Goal: Information Seeking & Learning: Learn about a topic

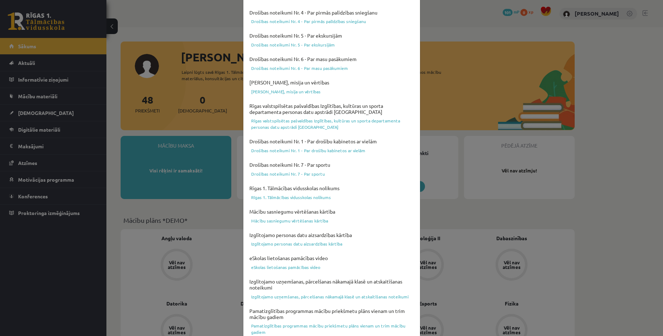
scroll to position [175, 0]
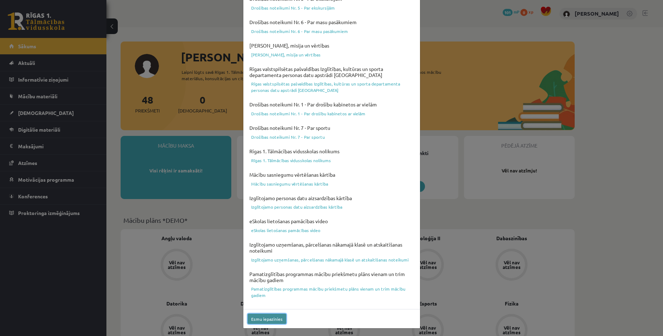
click at [274, 319] on button "Esmu iepazinies" at bounding box center [266, 318] width 39 height 10
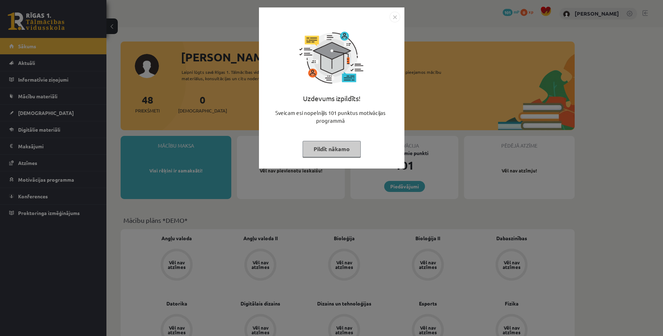
click at [396, 17] on img "Close" at bounding box center [394, 17] width 11 height 11
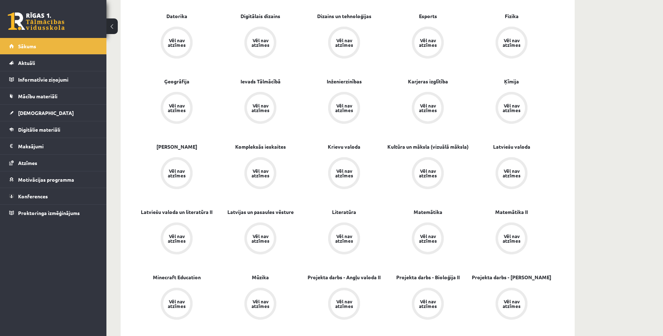
scroll to position [325, 0]
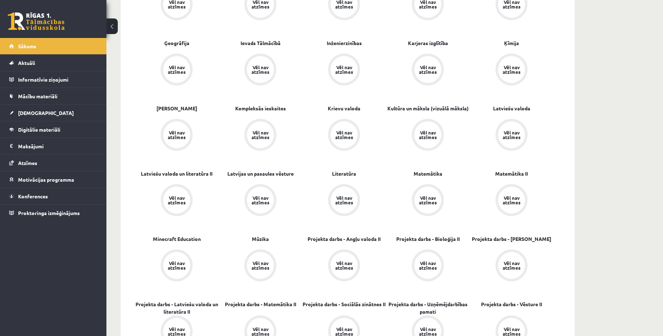
click at [427, 192] on div "Vēl nav atzīmes" at bounding box center [427, 199] width 27 height 27
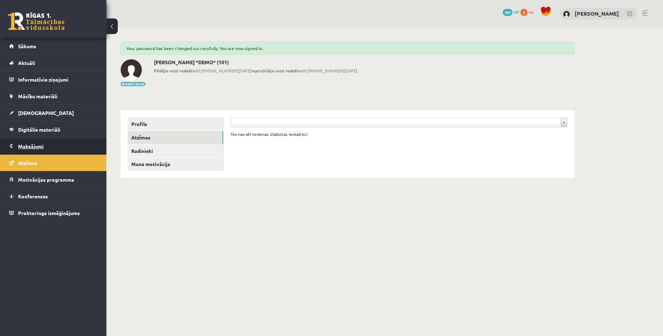
click at [32, 146] on legend "Maksājumi 0" at bounding box center [57, 146] width 79 height 16
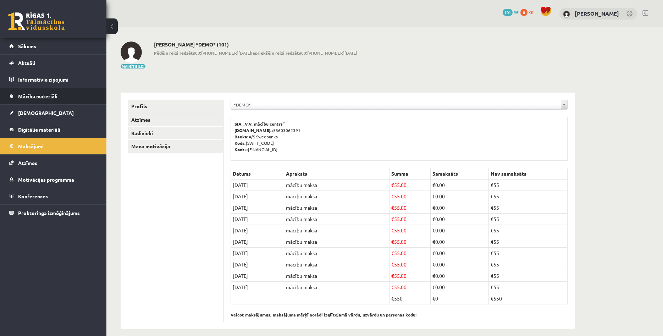
click at [45, 95] on span "Mācību materiāli" at bounding box center [37, 96] width 39 height 6
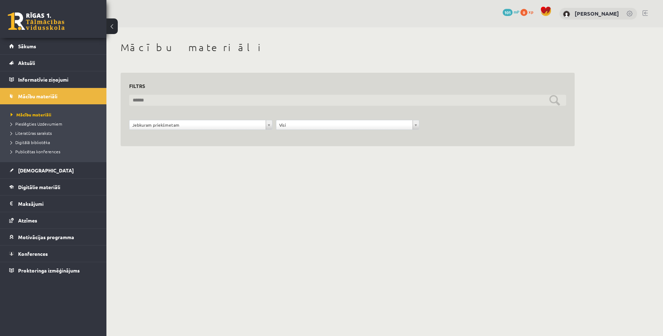
click at [198, 97] on input "text" at bounding box center [347, 100] width 437 height 11
type input "*"
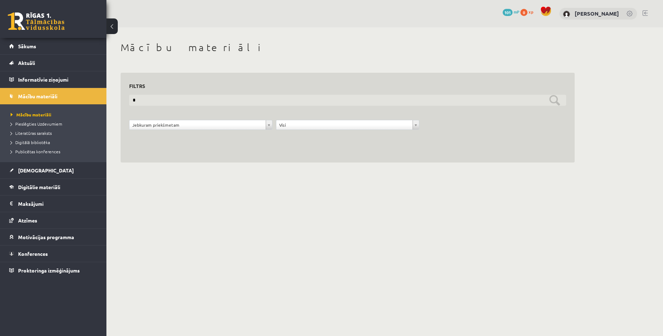
type input "*"
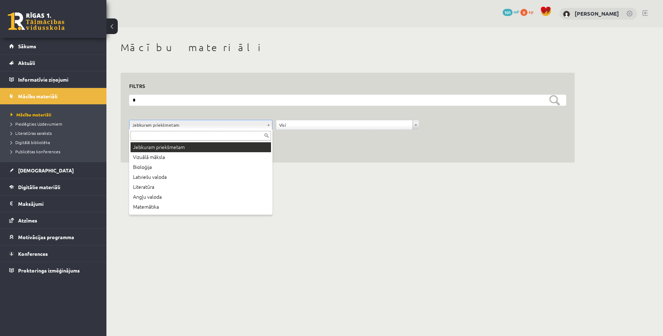
click at [263, 124] on body "eSkola - R1TV.lv 0 Dāvanas 101 mP 0 xp Līga Rūma Sākums Aktuāli Kā mācīties eSK…" at bounding box center [331, 168] width 663 height 336
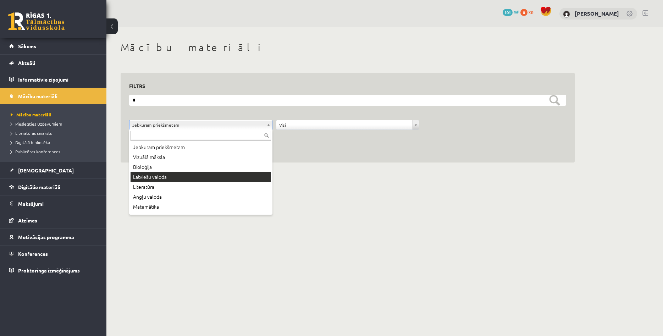
scroll to position [9, 0]
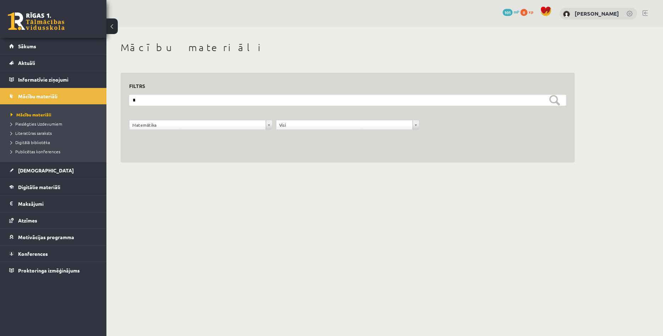
click at [426, 107] on form "**********" at bounding box center [347, 116] width 437 height 43
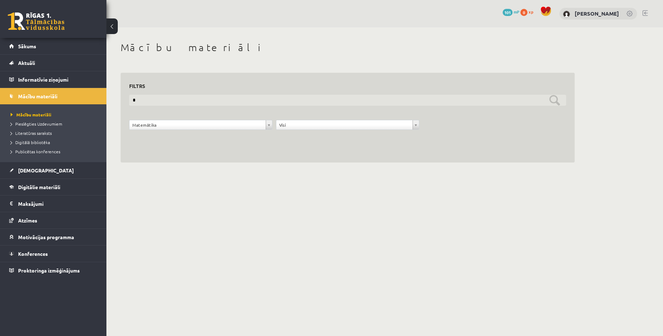
click at [367, 96] on input "*" at bounding box center [347, 100] width 437 height 11
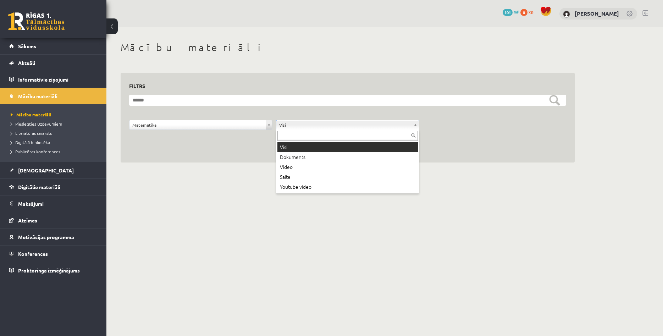
click at [400, 126] on body "eSkola - R1TV.lv 0 Dāvanas 101 mP 0 xp Līga Rūma Sākums Aktuāli Kā mācīties eSK…" at bounding box center [331, 168] width 663 height 336
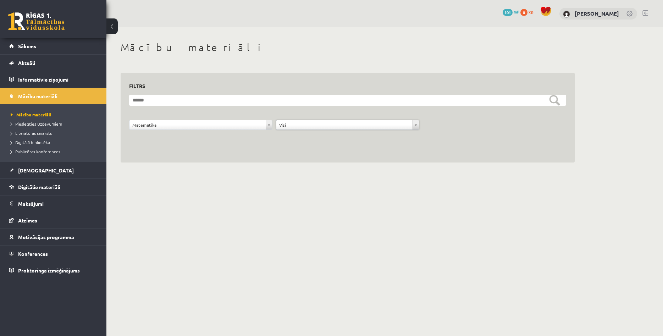
click at [418, 200] on body "eSkola - [DOMAIN_NAME] 0 Dāvanas 101 mP 0 xp [PERSON_NAME] Sākums Aktuāli Kā mā…" at bounding box center [331, 168] width 663 height 336
click at [417, 246] on body "eSkola - [DOMAIN_NAME] 0 Dāvanas 101 mP 0 xp [PERSON_NAME] Sākums Aktuāli Kā mā…" at bounding box center [331, 168] width 663 height 336
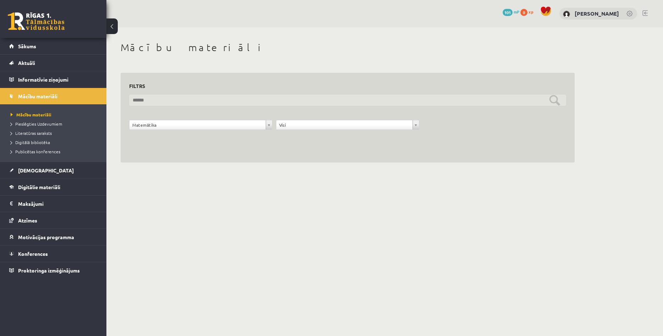
click at [552, 100] on input "text" at bounding box center [347, 100] width 437 height 11
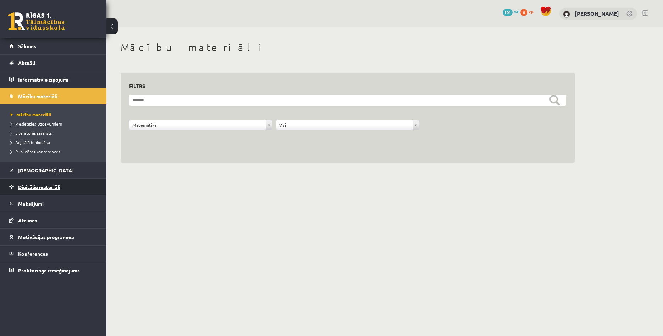
click at [35, 187] on span "Digitālie materiāli" at bounding box center [39, 187] width 42 height 6
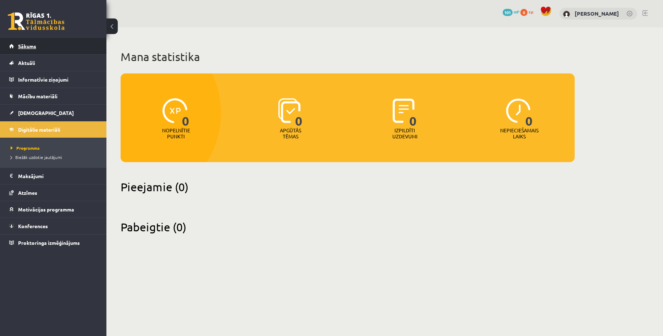
click at [27, 46] on span "Sākums" at bounding box center [27, 46] width 18 height 6
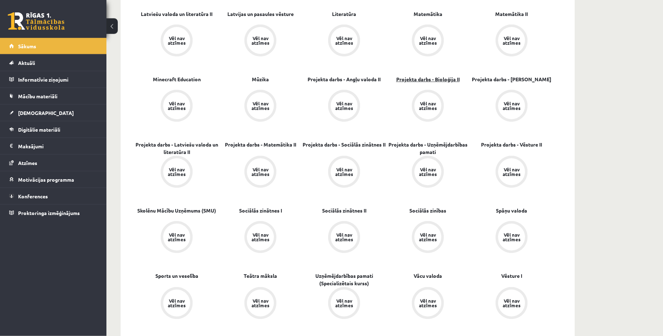
scroll to position [470, 0]
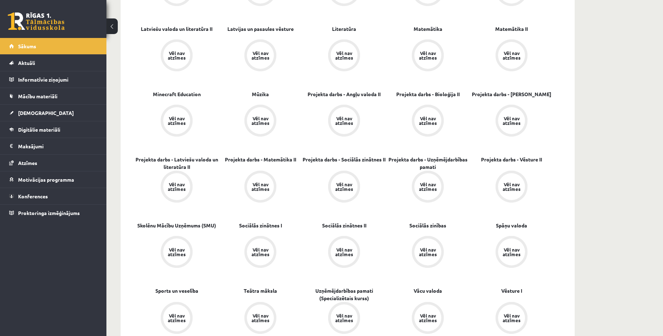
click at [434, 53] on div "Vēl nav atzīmes" at bounding box center [428, 55] width 20 height 9
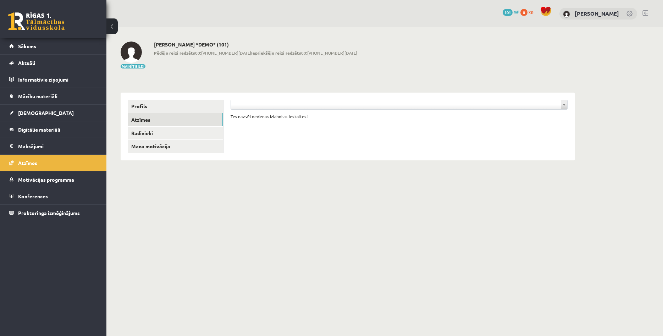
click at [300, 111] on div at bounding box center [398, 106] width 337 height 13
click at [301, 110] on div at bounding box center [398, 106] width 337 height 13
click at [565, 105] on body "eSkola - [DOMAIN_NAME] 0 Dāvanas 101 mP 0 xp [PERSON_NAME] Sākums Aktuāli Kā mā…" at bounding box center [331, 168] width 663 height 336
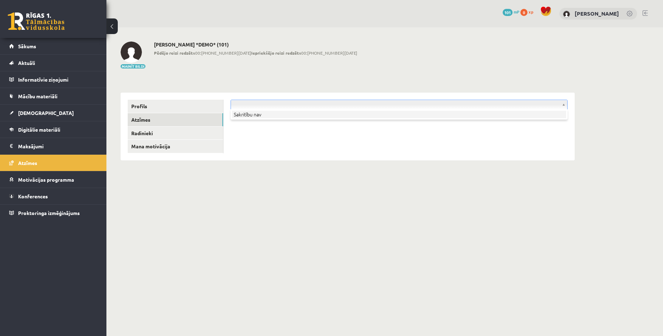
click at [234, 114] on li "Sakritību nav" at bounding box center [399, 114] width 334 height 7
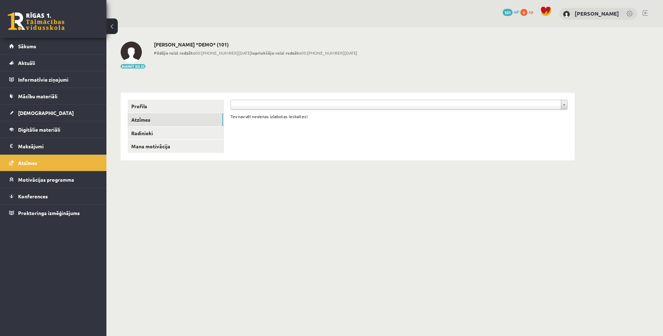
click at [140, 132] on body "eSkola - [DOMAIN_NAME] 0 Dāvanas 101 mP 0 xp [PERSON_NAME] Sākums Aktuāli Kā mā…" at bounding box center [331, 168] width 663 height 336
click at [146, 149] on link "Mana motivācija" at bounding box center [175, 146] width 95 height 13
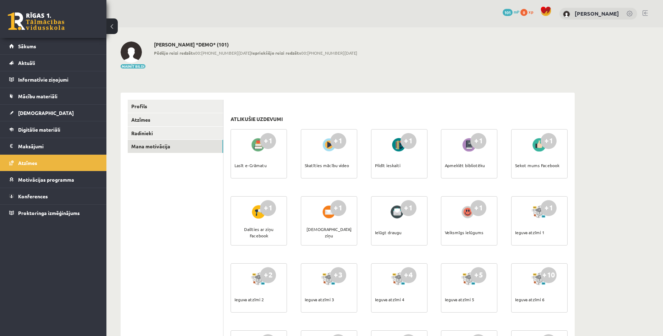
click at [406, 146] on div "+1" at bounding box center [408, 141] width 16 height 16
click at [381, 169] on div "Pildīt ieskaiti" at bounding box center [388, 165] width 26 height 25
click at [138, 105] on link "Profils" at bounding box center [175, 106] width 95 height 13
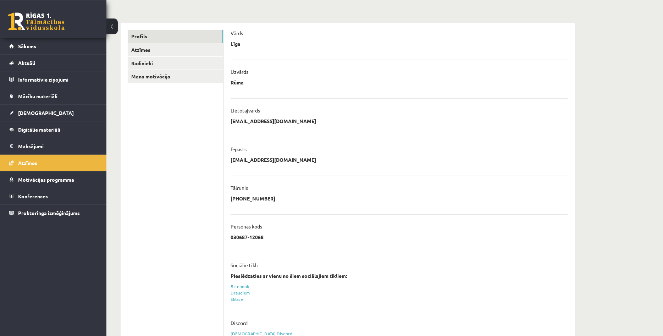
scroll to position [92, 0]
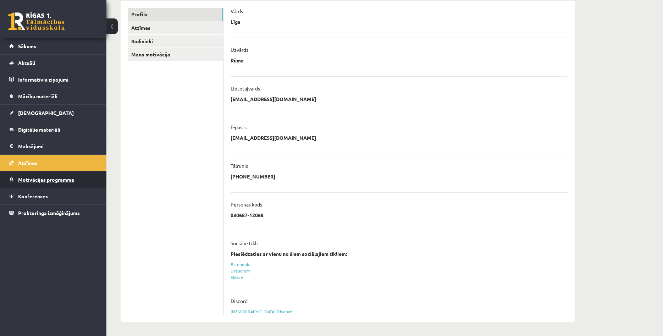
click at [23, 178] on span "Motivācijas programma" at bounding box center [46, 179] width 56 height 6
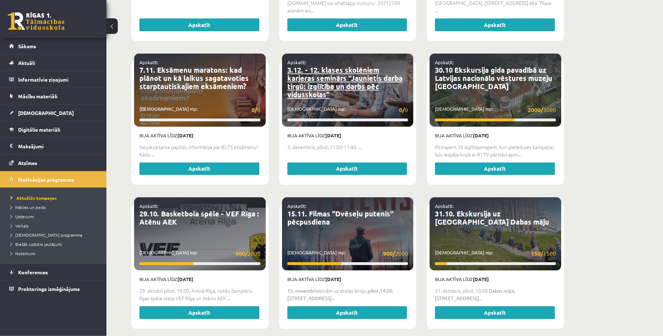
scroll to position [634, 0]
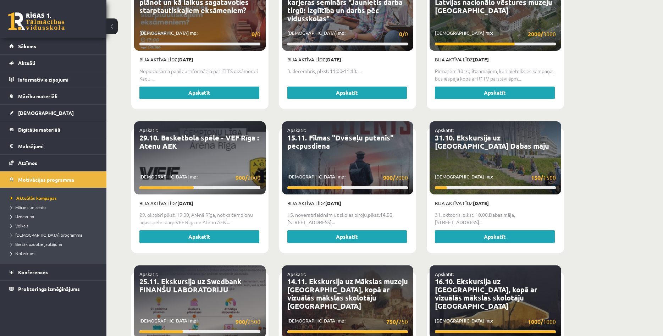
click at [111, 26] on button at bounding box center [111, 26] width 11 height 16
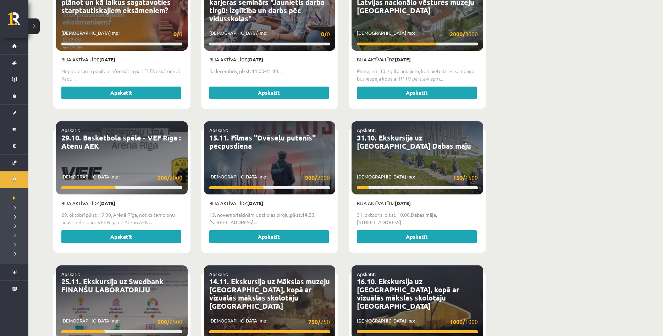
click at [34, 27] on button at bounding box center [33, 26] width 11 height 16
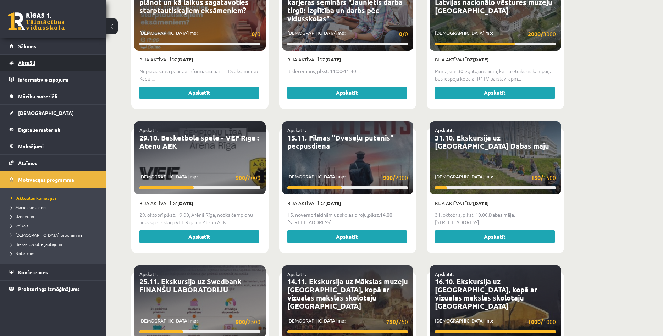
click at [33, 62] on span "Aktuāli" at bounding box center [26, 63] width 17 height 6
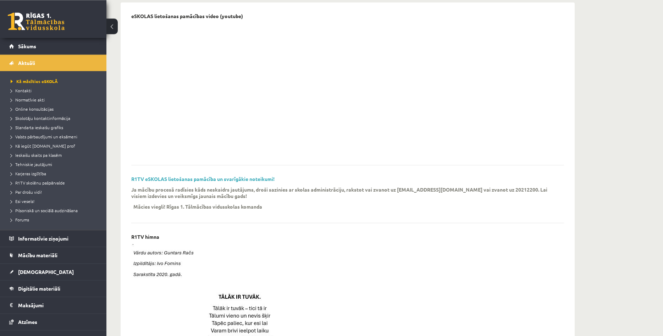
scroll to position [39, 0]
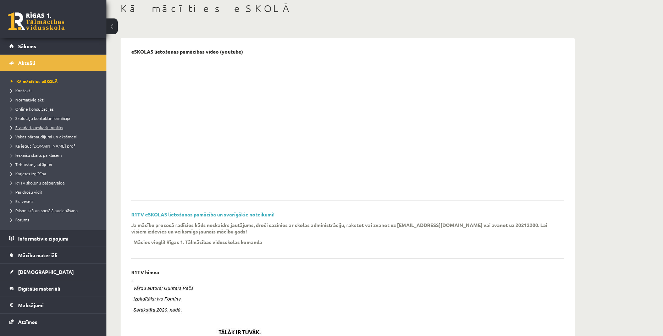
click at [49, 130] on link "Standarta ieskaišu grafiks" at bounding box center [55, 127] width 89 height 6
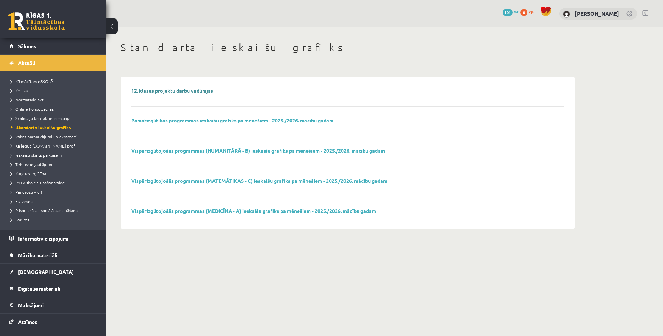
click at [154, 91] on link "12. klases projektu darbu vadlīnijas" at bounding box center [172, 90] width 82 height 6
click at [46, 138] on span "Valsts pārbaudījumi un eksāmeni" at bounding box center [44, 137] width 67 height 6
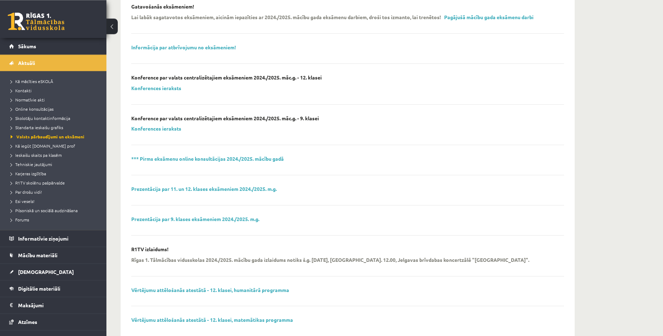
scroll to position [190, 0]
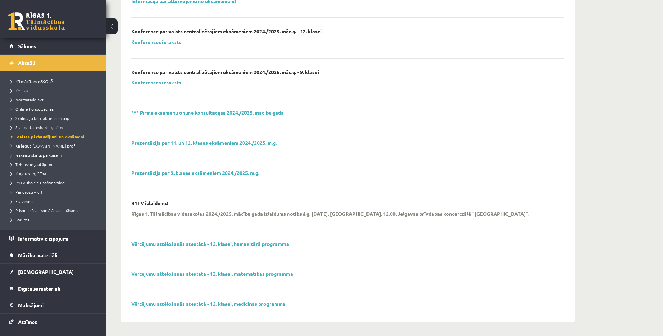
click at [28, 147] on span "Kā iegūt [DOMAIN_NAME] prof" at bounding box center [43, 146] width 65 height 6
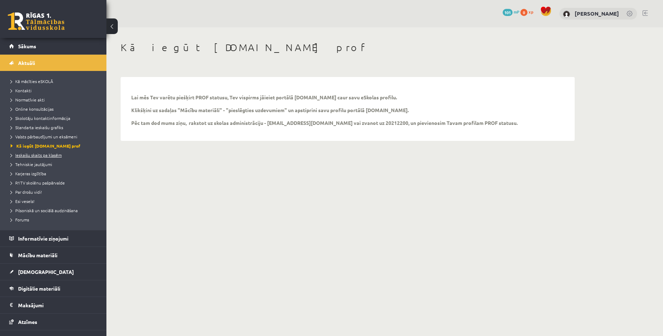
click at [34, 156] on span "Ieskaišu skaits pa klasēm" at bounding box center [36, 155] width 51 height 6
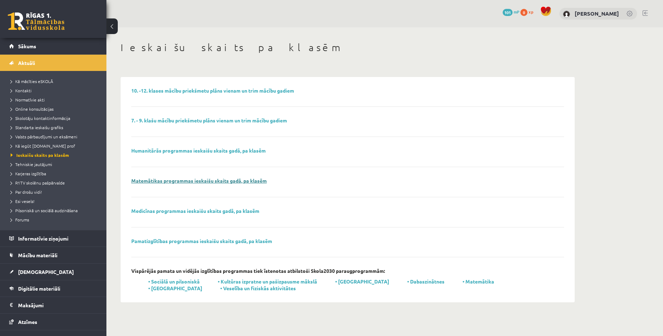
click at [172, 181] on link "Matemātikas programmas ieskaišu skaits gadā, pa klasēm" at bounding box center [198, 180] width 135 height 6
